Goal: Find contact information: Find contact information

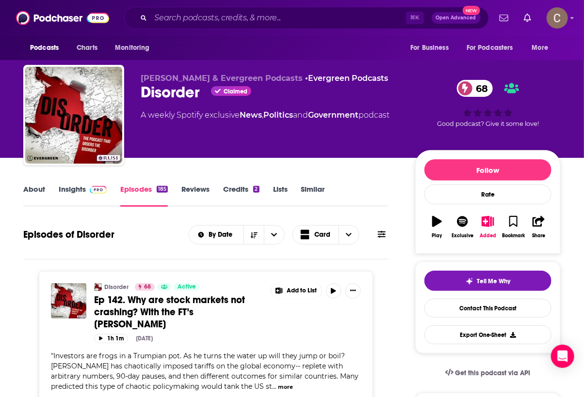
click at [74, 190] on link "Insights" at bounding box center [83, 196] width 48 height 22
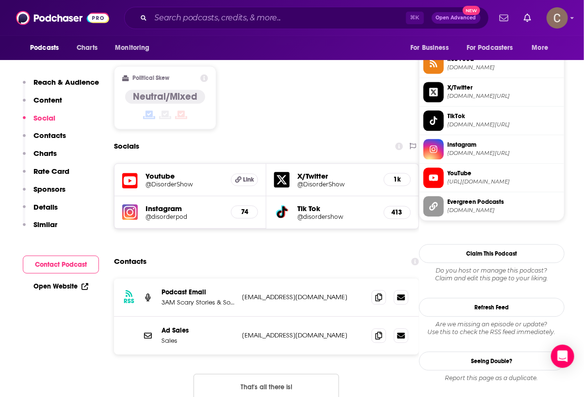
scroll to position [739, 0]
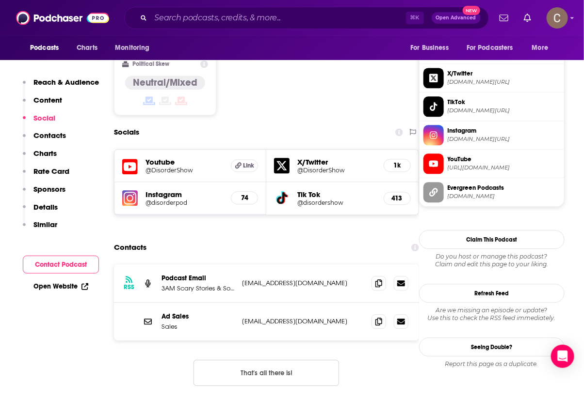
click at [191, 285] on p "3AM Scary Stories & Sound Talent Media" at bounding box center [197, 289] width 73 height 8
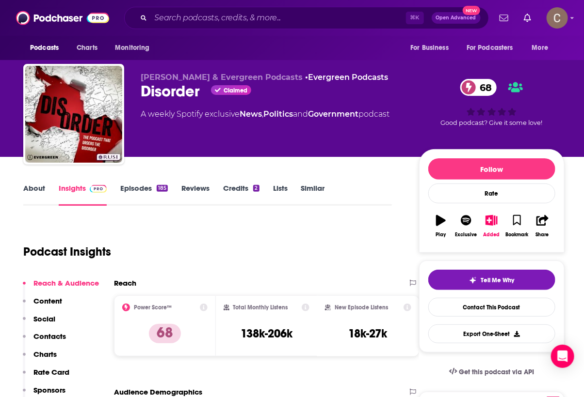
scroll to position [0, 0]
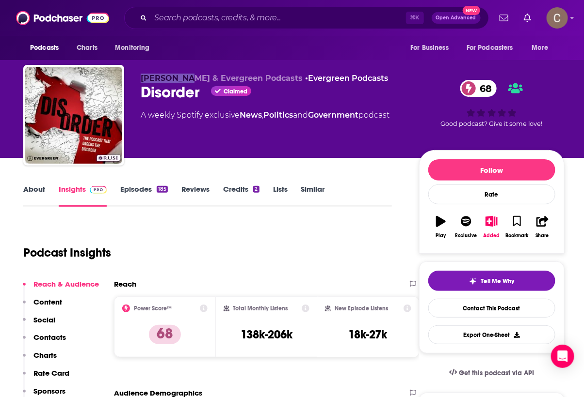
drag, startPoint x: 140, startPoint y: 78, endPoint x: 184, endPoint y: 80, distance: 44.2
click at [184, 80] on div "Jason Pack & Evergreen Podcasts • Evergreen Podcasts Disorder Claimed 68 A week…" at bounding box center [293, 117] width 541 height 105
copy span "Jason Pack"
click at [349, 147] on div "Jason Pack & Evergreen Podcasts • Evergreen Podcasts Disorder Claimed 68 A week…" at bounding box center [272, 113] width 263 height 78
